Goal: Information Seeking & Learning: Find specific fact

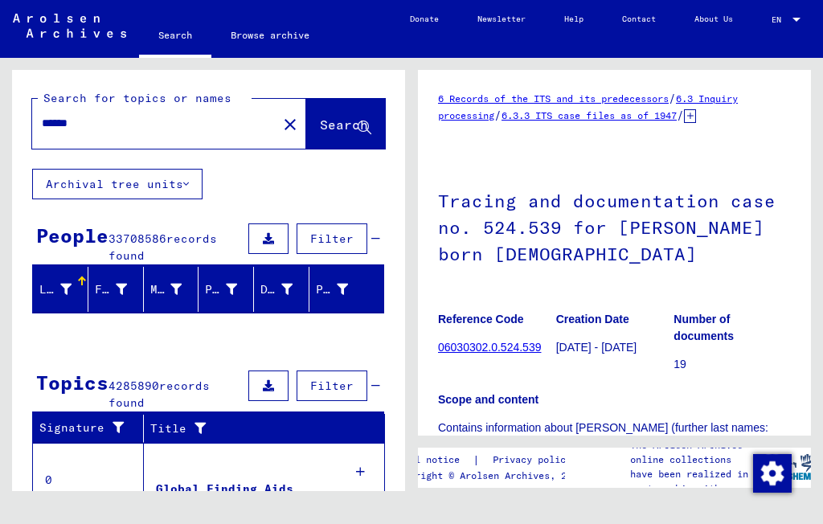
type input "*****"
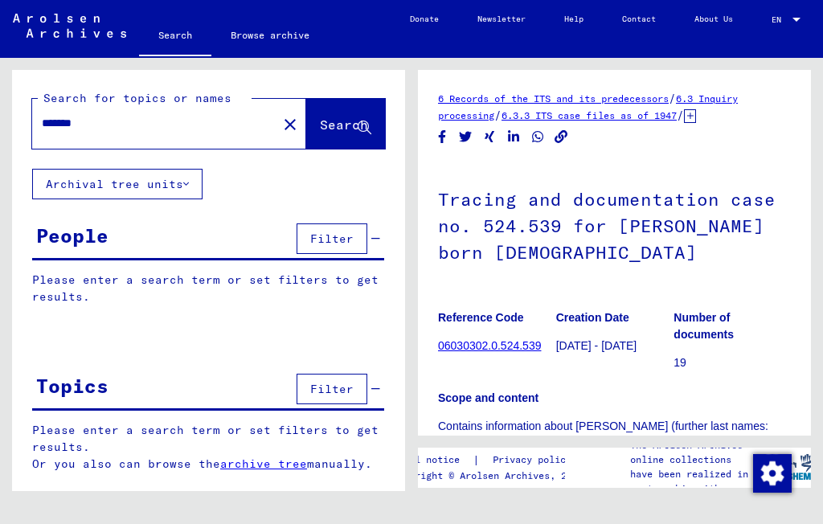
click at [92, 132] on input "*******" at bounding box center [155, 123] width 226 height 17
click at [144, 126] on input "*******" at bounding box center [155, 123] width 226 height 17
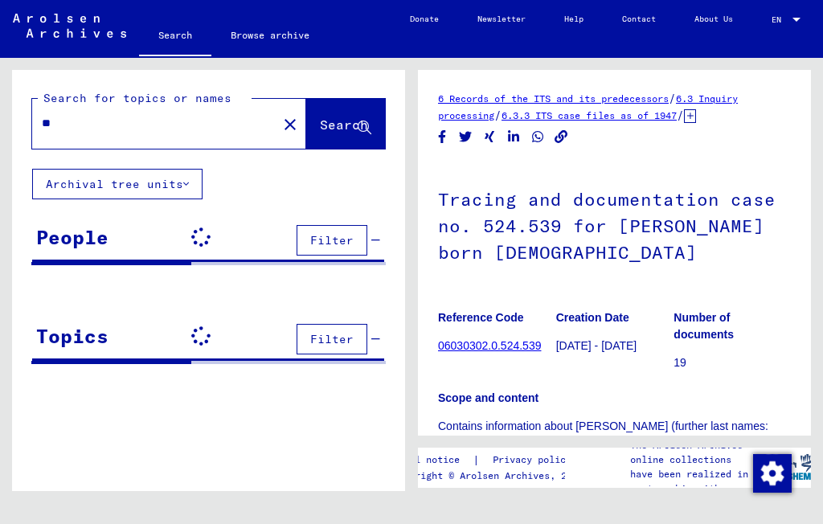
type input "*"
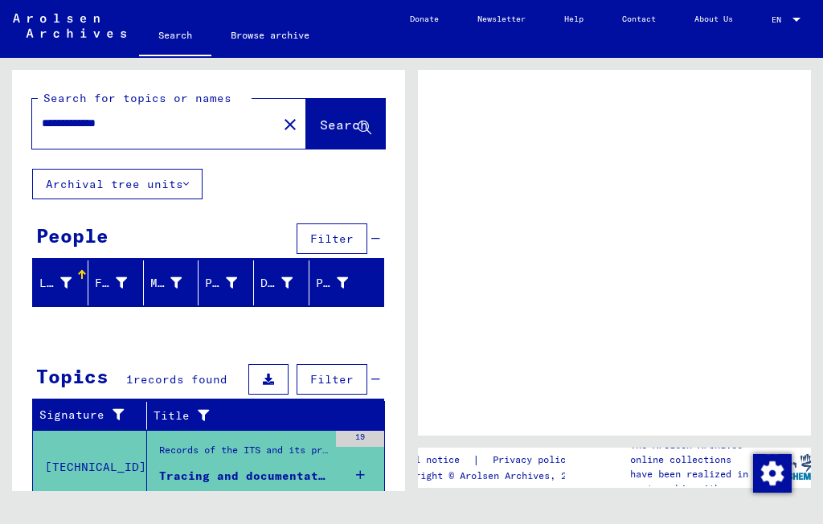
type input "**********"
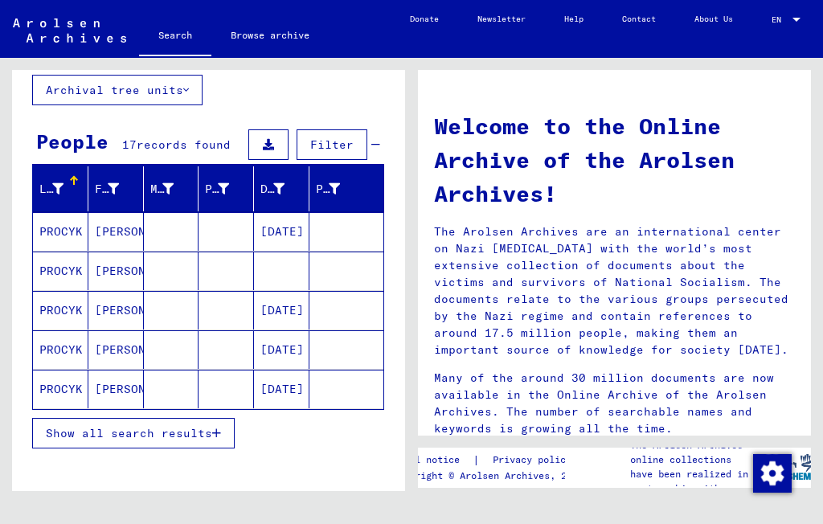
scroll to position [92, 0]
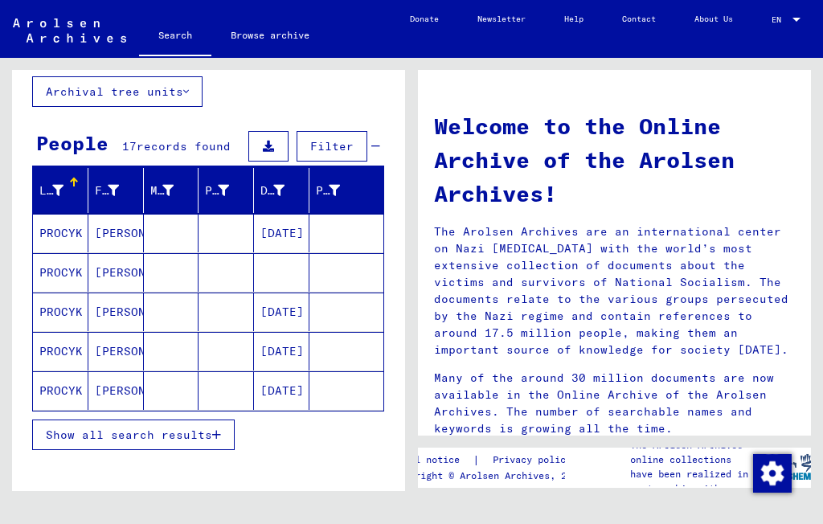
click at [129, 226] on mat-cell "[PERSON_NAME]" at bounding box center [115, 233] width 55 height 39
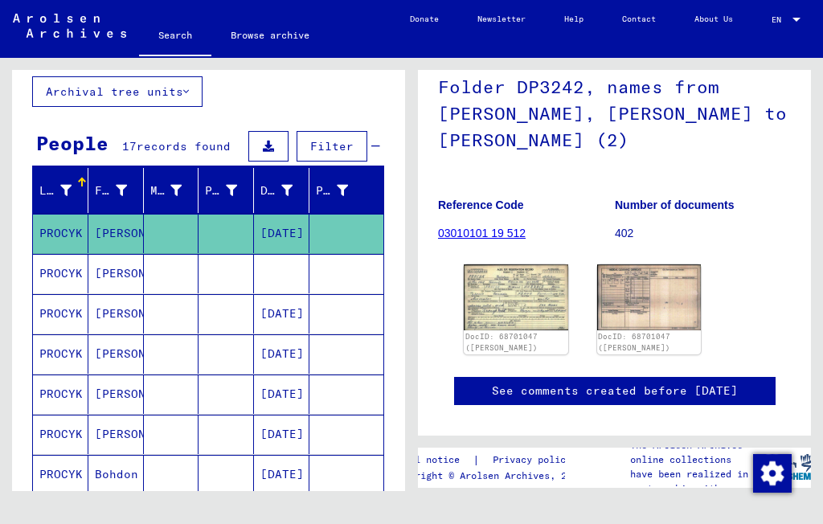
scroll to position [134, 0]
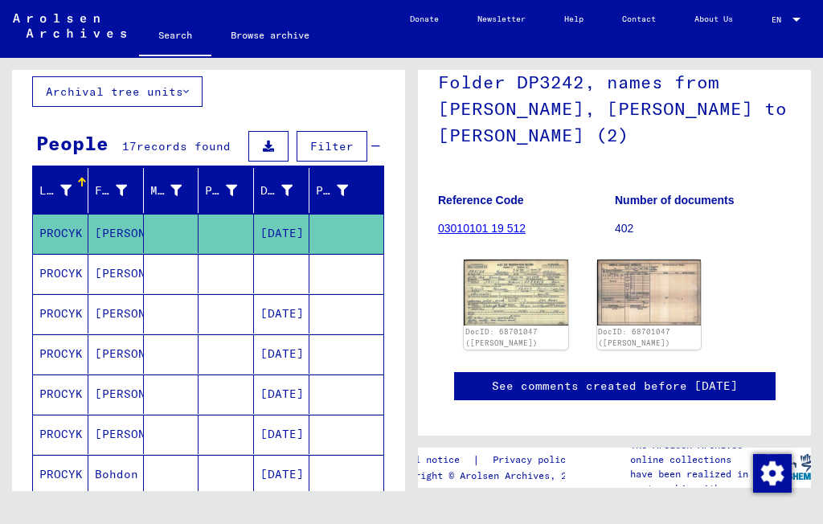
click at [535, 311] on img at bounding box center [516, 292] width 105 height 65
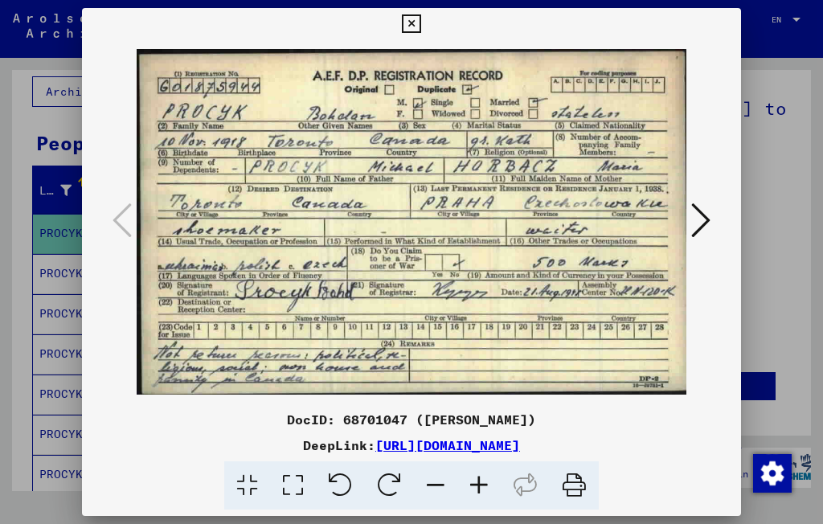
click at [421, 20] on icon at bounding box center [411, 23] width 18 height 19
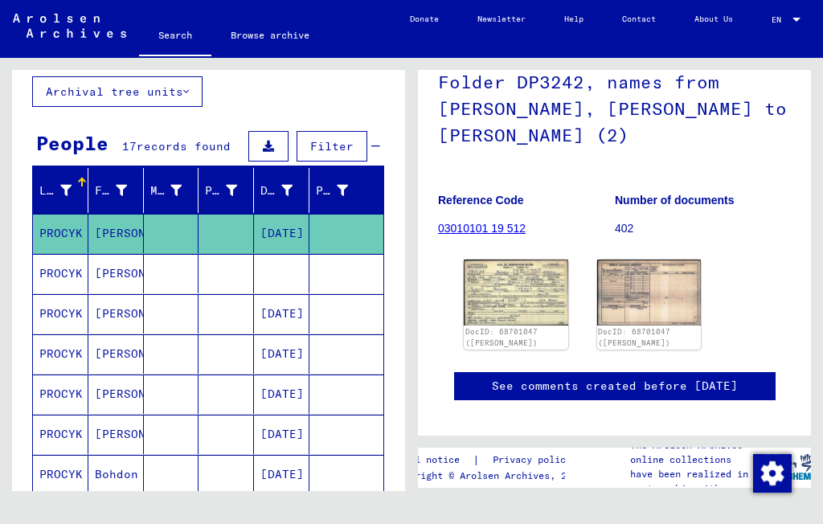
click at [87, 271] on mat-cell "PROCYK" at bounding box center [60, 273] width 55 height 39
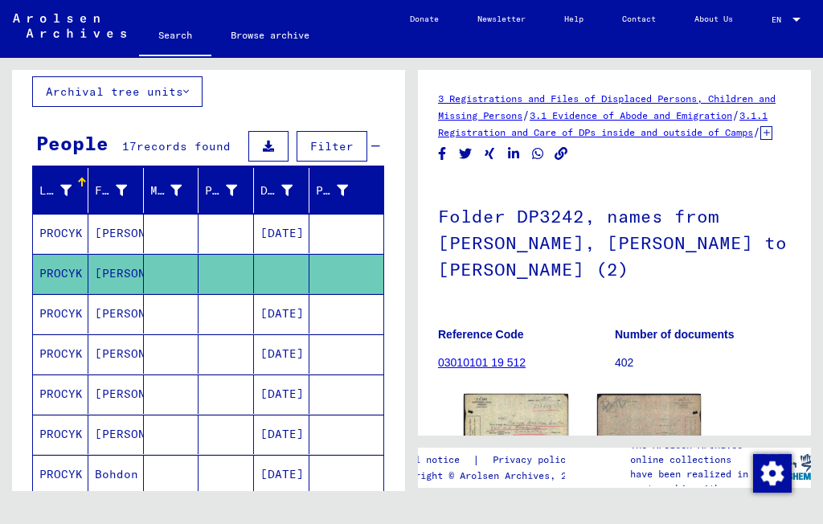
click at [117, 318] on mat-cell "[PERSON_NAME]" at bounding box center [115, 313] width 55 height 39
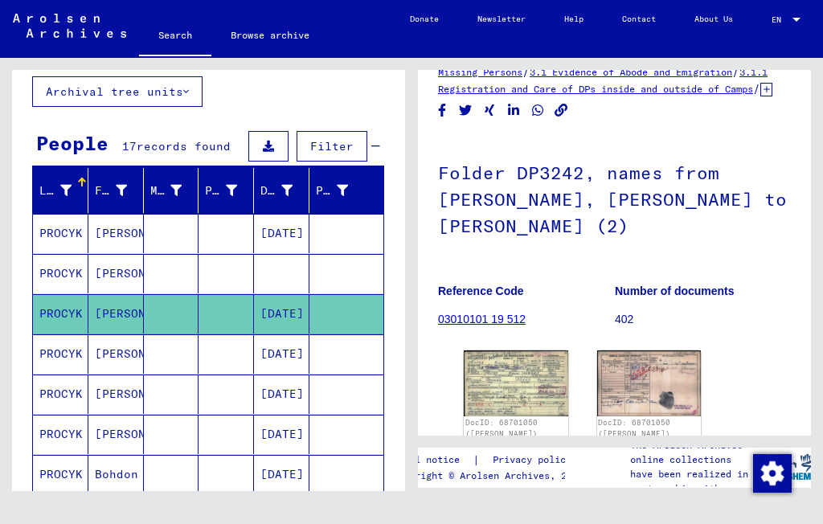
scroll to position [100, 0]
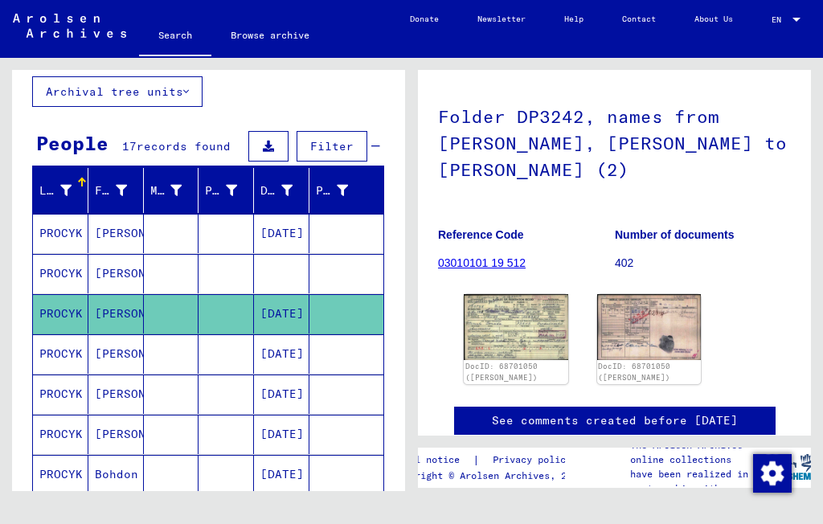
click at [539, 347] on img at bounding box center [516, 326] width 105 height 65
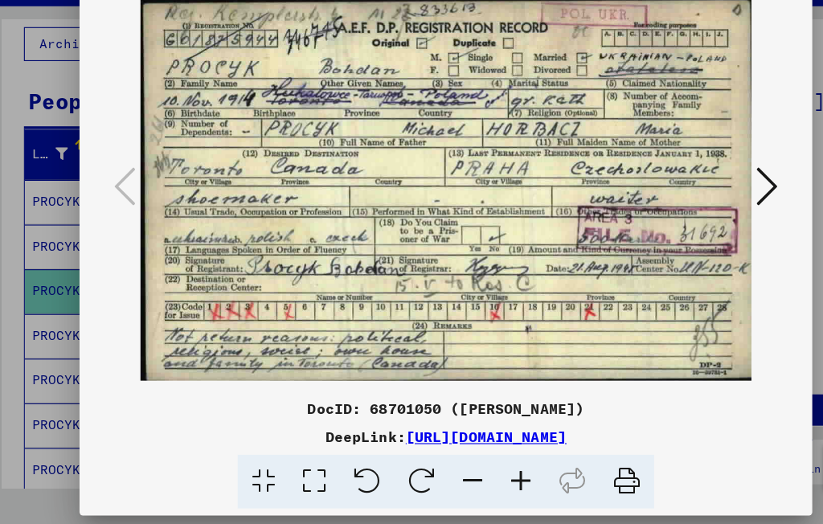
click at [692, 201] on icon at bounding box center [701, 220] width 19 height 39
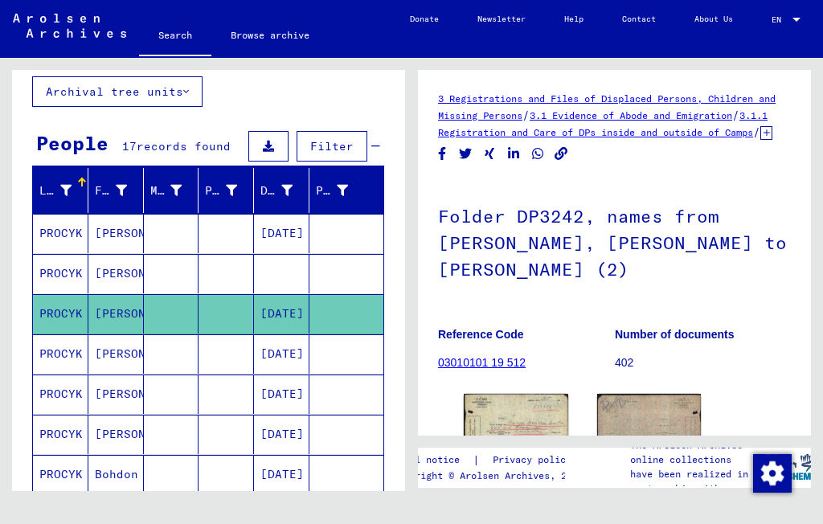
click at [121, 359] on mat-cell "[PERSON_NAME]" at bounding box center [115, 354] width 55 height 39
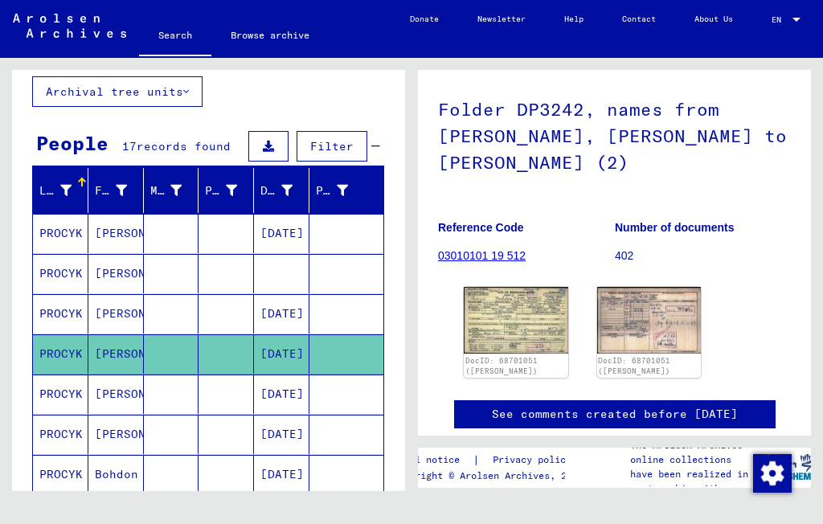
scroll to position [108, 0]
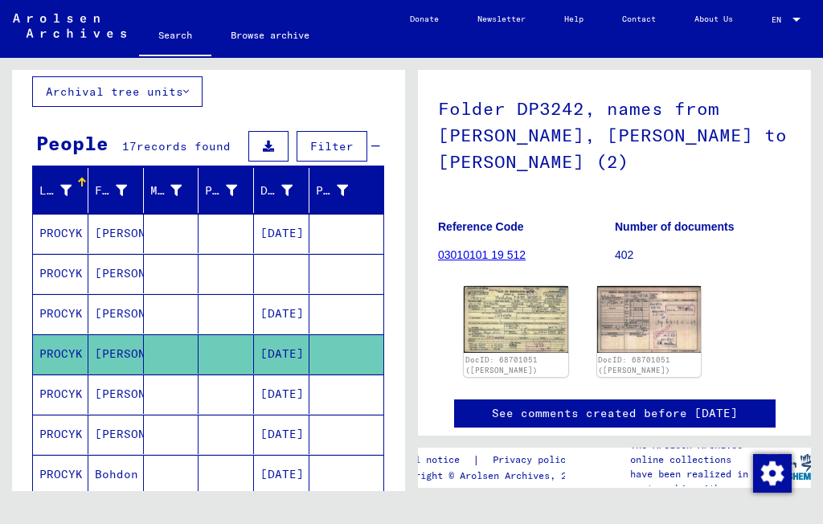
click at [540, 339] on img at bounding box center [516, 319] width 105 height 66
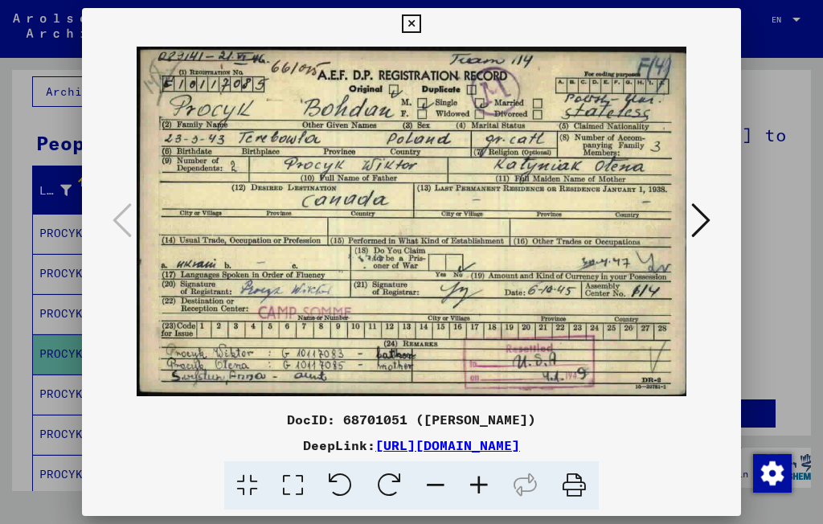
click at [421, 27] on icon at bounding box center [411, 23] width 18 height 19
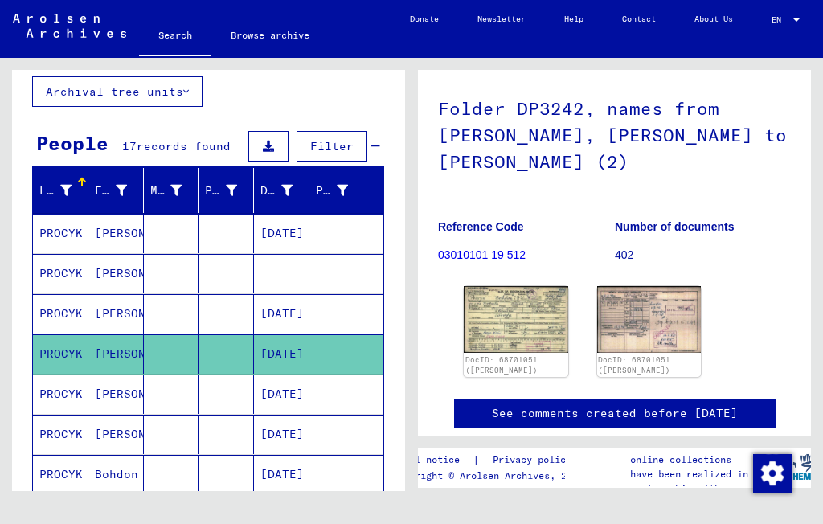
click at [116, 396] on mat-cell "[PERSON_NAME]" at bounding box center [115, 394] width 55 height 39
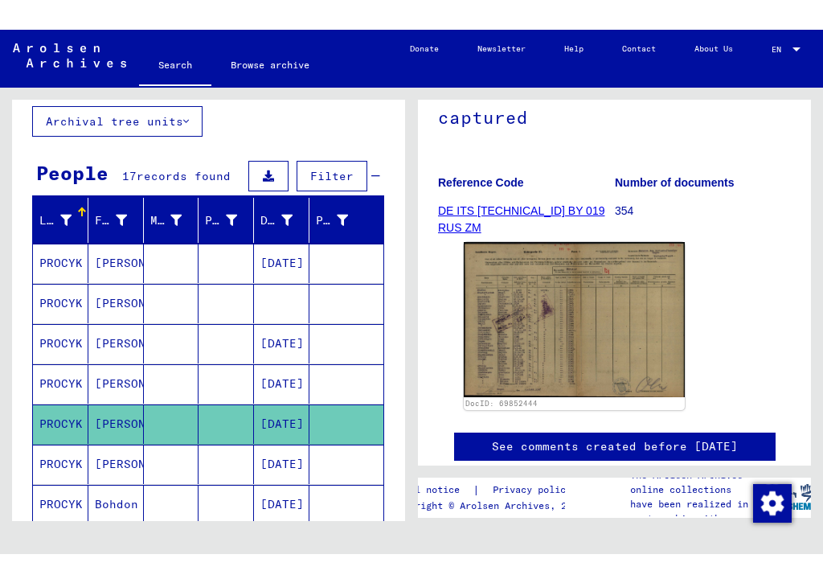
scroll to position [248, 0]
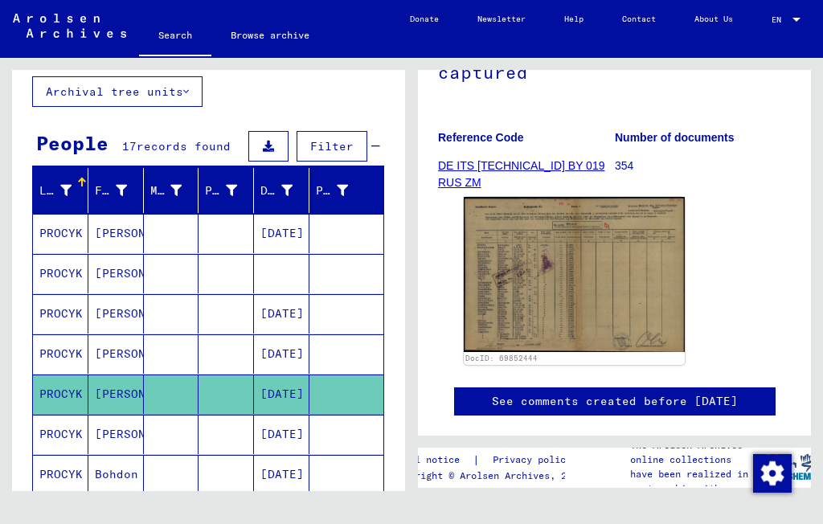
click at [561, 274] on img at bounding box center [574, 274] width 221 height 154
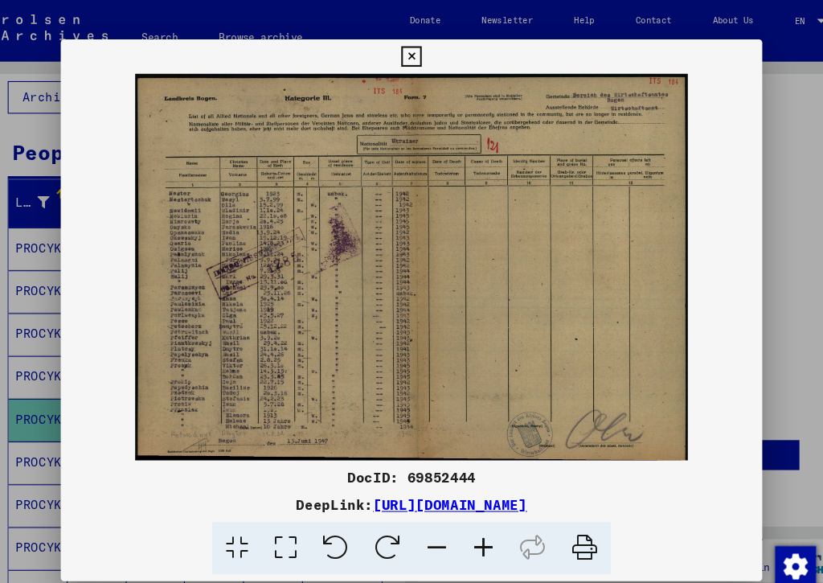
click at [421, 50] on icon at bounding box center [411, 52] width 18 height 19
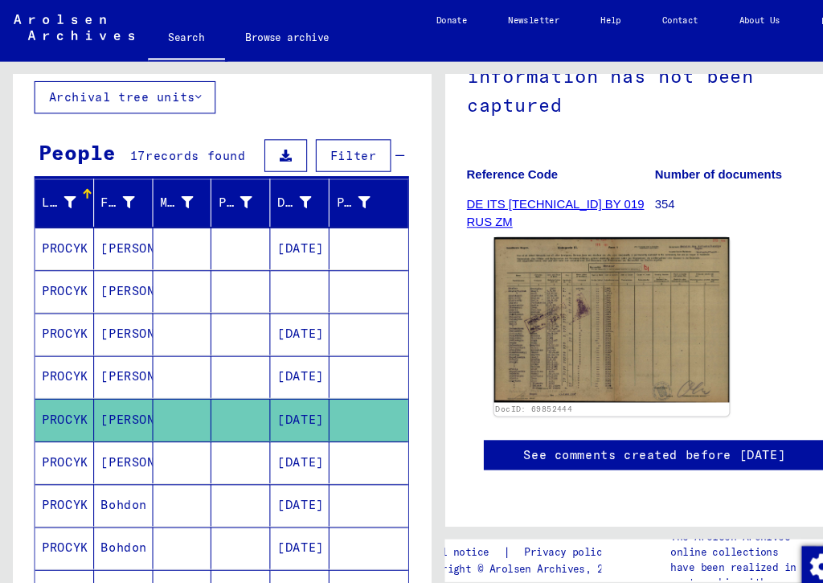
click at [121, 432] on mat-cell "[PERSON_NAME]" at bounding box center [115, 434] width 55 height 39
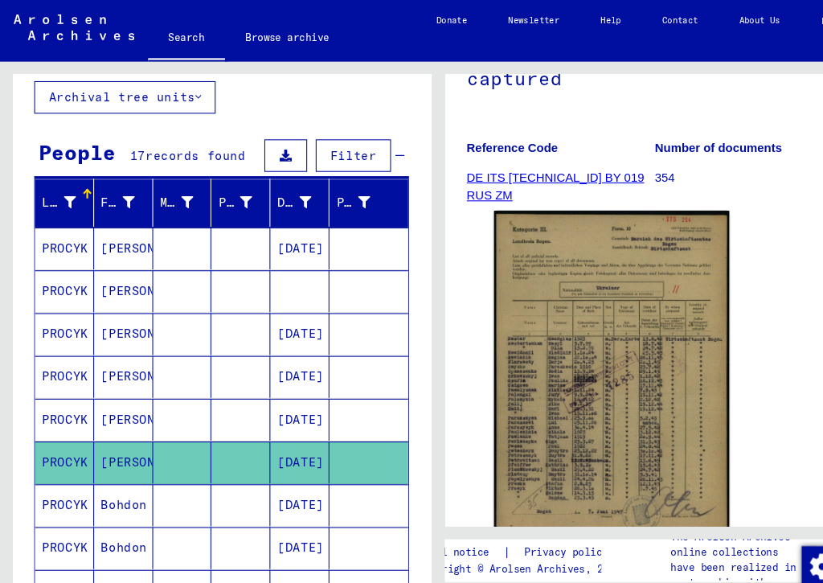
scroll to position [255, 0]
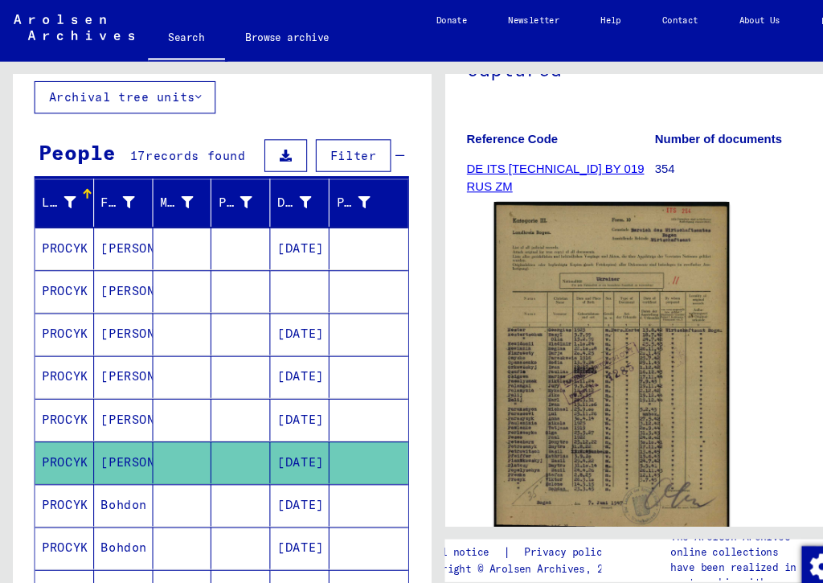
click at [597, 385] on img at bounding box center [574, 343] width 221 height 307
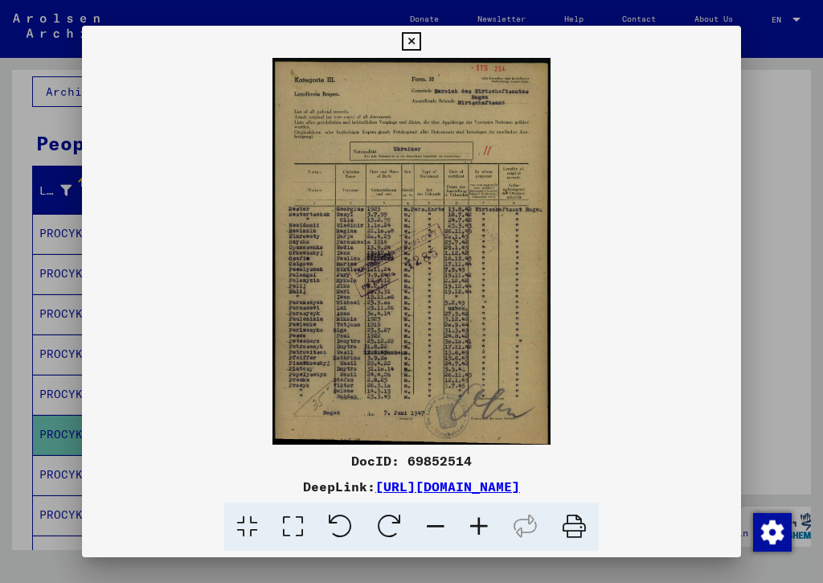
click at [421, 42] on icon at bounding box center [411, 41] width 18 height 19
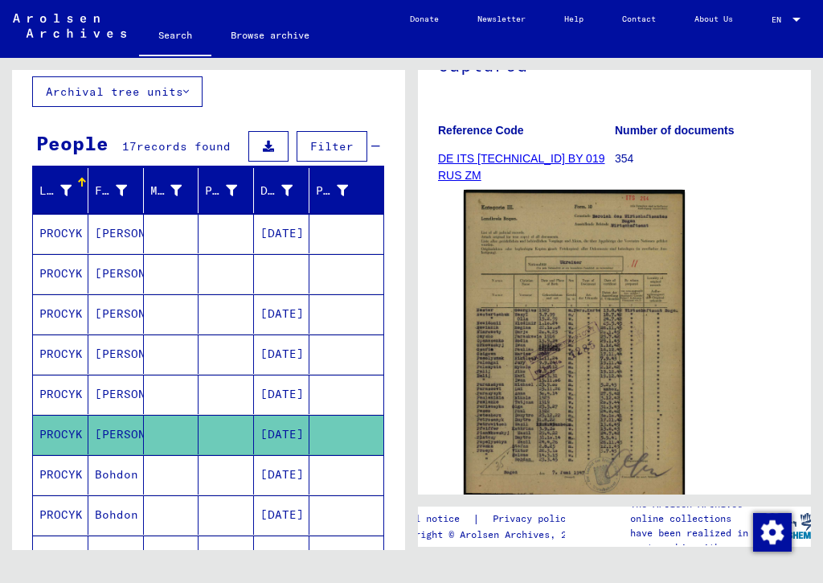
click at [122, 478] on mat-cell "Bohdon" at bounding box center [115, 474] width 55 height 39
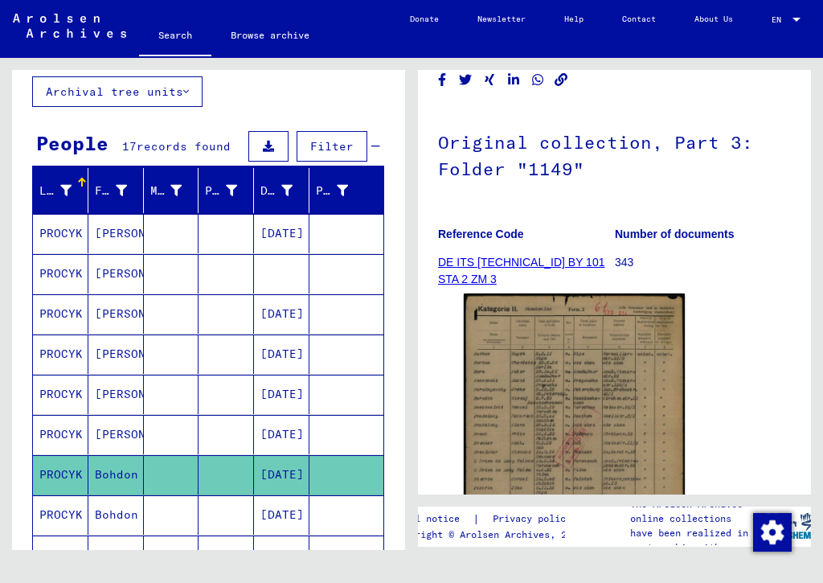
scroll to position [127, 0]
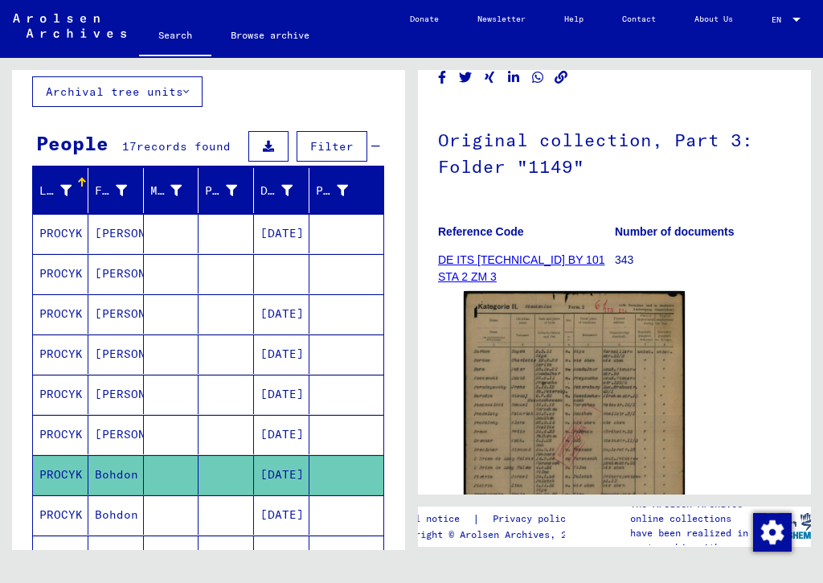
click at [602, 394] on img at bounding box center [574, 447] width 221 height 312
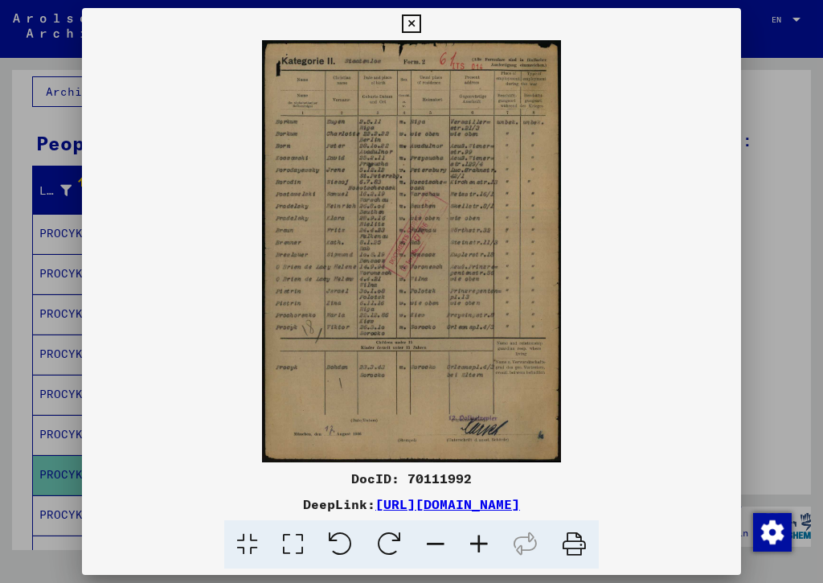
click at [425, 27] on button at bounding box center [411, 24] width 28 height 32
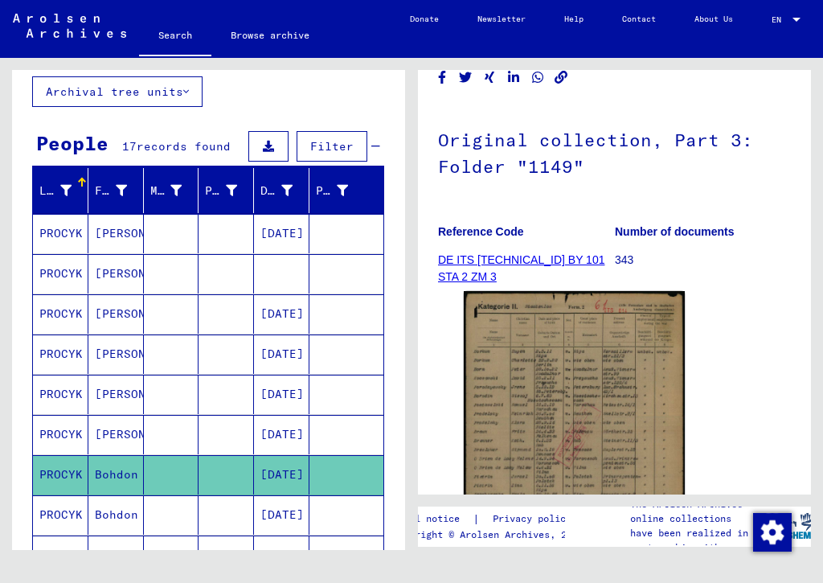
click at [92, 516] on button at bounding box center [66, 518] width 51 height 51
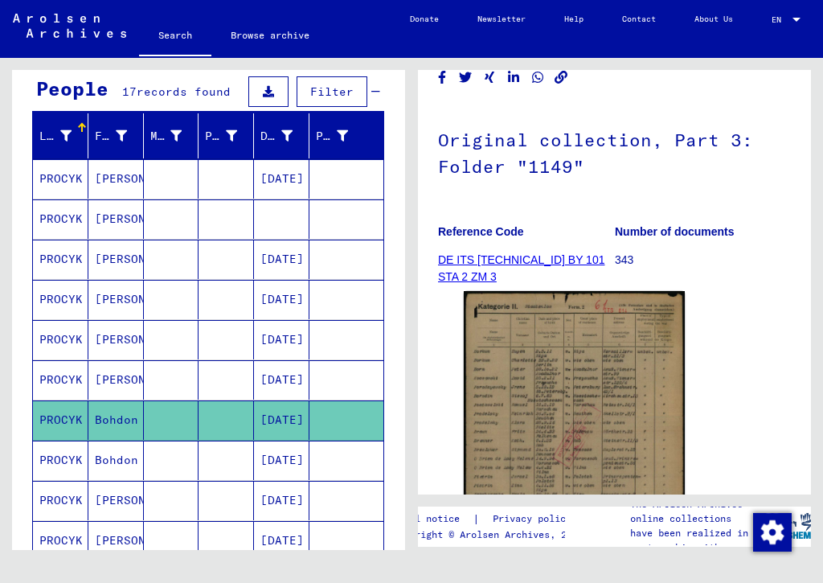
scroll to position [148, 0]
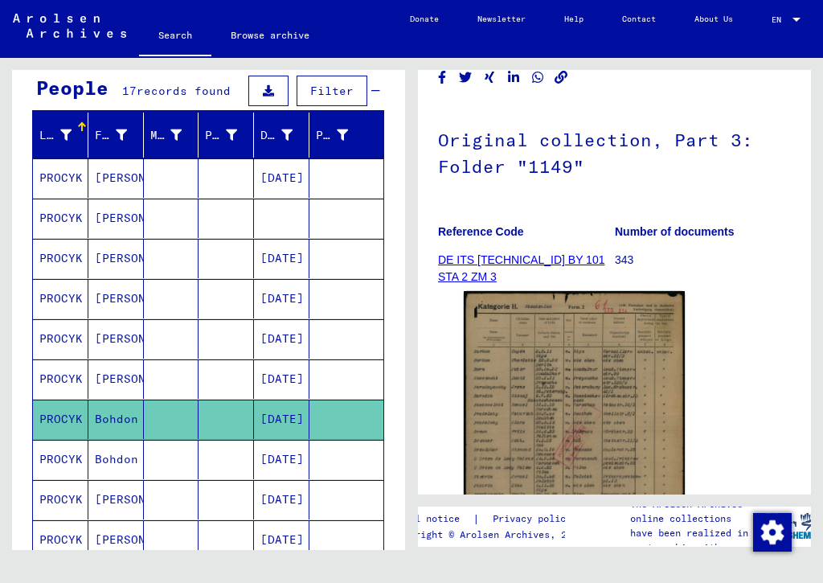
click at [117, 463] on mat-cell "Bohdon" at bounding box center [115, 459] width 55 height 39
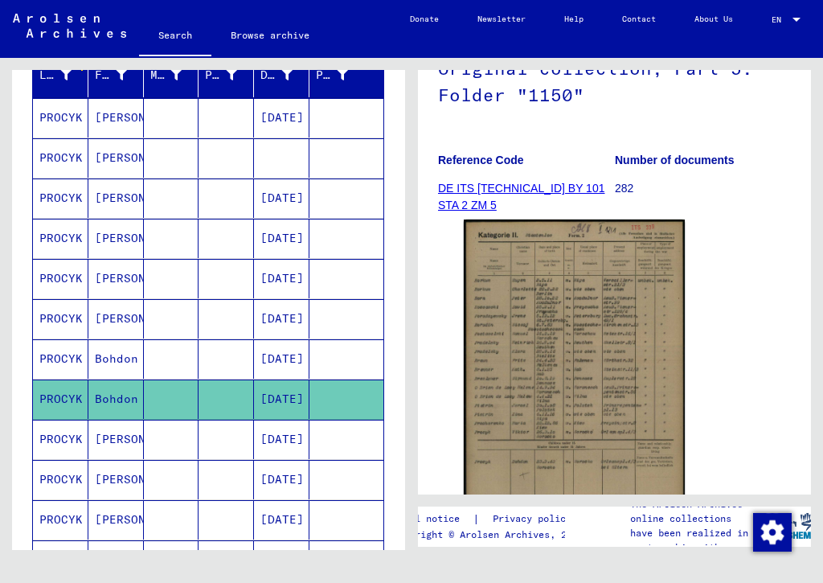
scroll to position [208, 0]
click at [120, 433] on mat-cell "[PERSON_NAME]" at bounding box center [115, 439] width 55 height 39
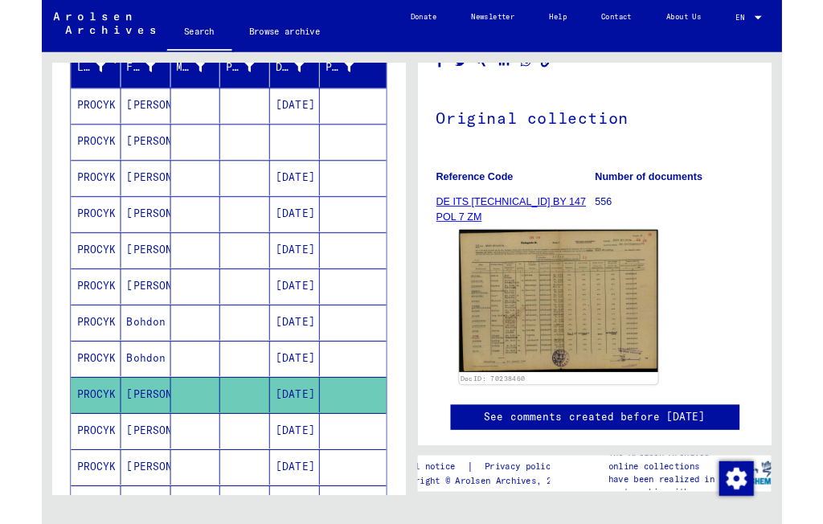
scroll to position [150, 0]
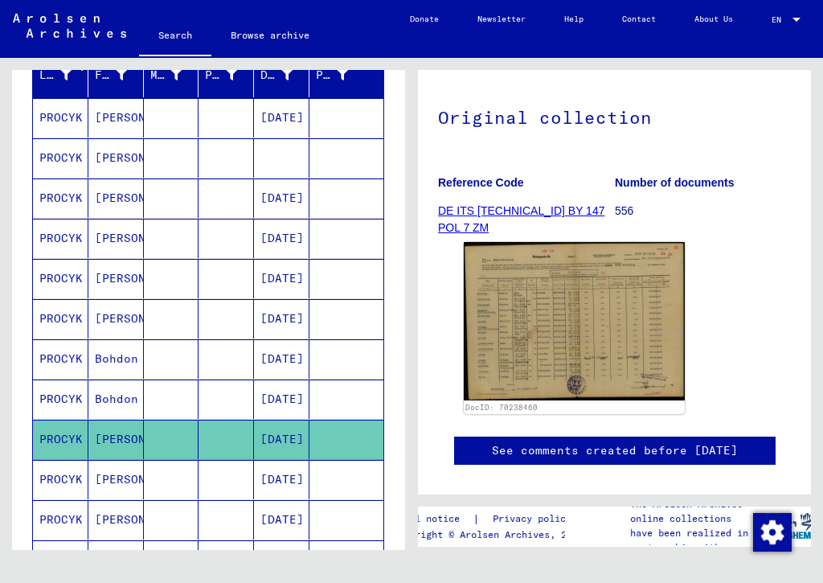
click at [607, 341] on img at bounding box center [574, 321] width 221 height 158
